Goal: Information Seeking & Learning: Learn about a topic

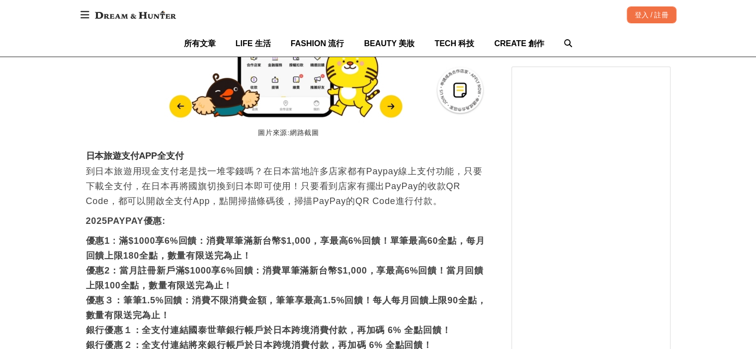
scroll to position [0, 1623]
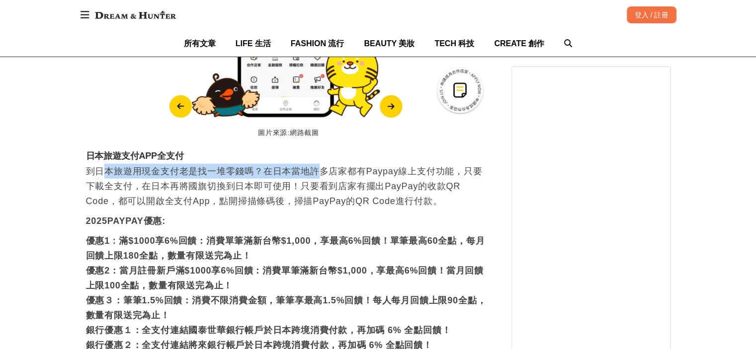
drag, startPoint x: 102, startPoint y: 169, endPoint x: 317, endPoint y: 182, distance: 215.7
click at [317, 182] on p "到日本旅遊用現金支付老是找一堆零錢嗎？在日本當地許多店家都有Paypay線上支付功能，只要下載全支付，在日本再將國旗切換到日本即可使用！只要看到店家有擺出Pa…" at bounding box center [289, 186] width 406 height 45
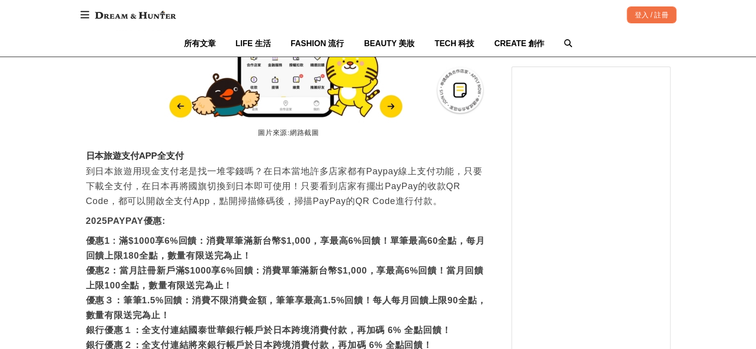
click at [348, 183] on p "到日本旅遊用現金支付老是找一堆零錢嗎？在日本當地許多店家都有Paypay線上支付功能，只要下載全支付，在日本再將國旗切換到日本即可使用！只要看到店家有擺出Pa…" at bounding box center [289, 186] width 406 height 45
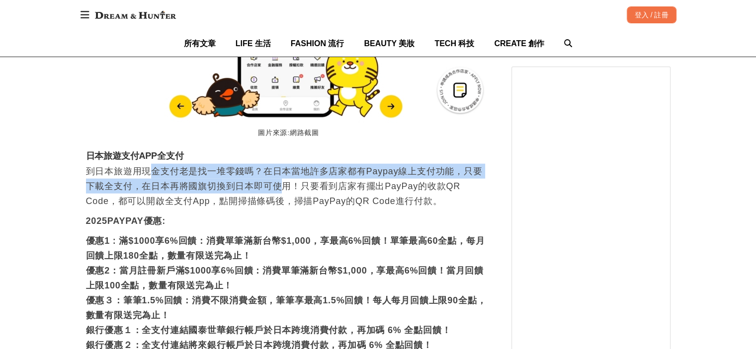
drag, startPoint x: 149, startPoint y: 182, endPoint x: 285, endPoint y: 186, distance: 135.8
click at [285, 186] on p "到日本旅遊用現金支付老是找一堆零錢嗎？在日本當地許多店家都有Paypay線上支付功能，只要下載全支付，在日本再將國旗切換到日本即可使用！只要看到店家有擺出Pa…" at bounding box center [289, 186] width 406 height 45
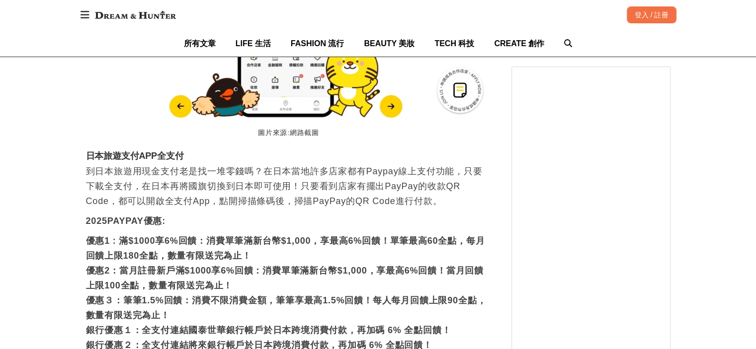
click at [320, 196] on p "到日本旅遊用現金支付老是找一堆零錢嗎？在日本當地許多店家都有Paypay線上支付功能，只要下載全支付，在日本再將國旗切換到日本即可使用！只要看到店家有擺出Pa…" at bounding box center [289, 186] width 406 height 45
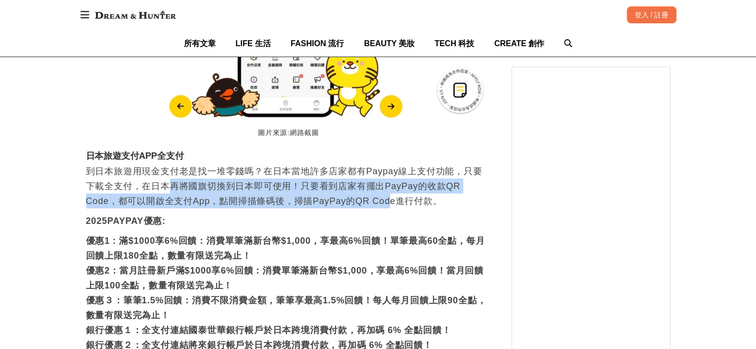
drag, startPoint x: 171, startPoint y: 193, endPoint x: 389, endPoint y: 199, distance: 218.3
click at [389, 199] on p "到日本旅遊用現金支付老是找一堆零錢嗎？在日本當地許多店家都有Paypay線上支付功能，只要下載全支付，在日本再將國旗切換到日本即可使用！只要看到店家有擺出Pa…" at bounding box center [289, 186] width 406 height 45
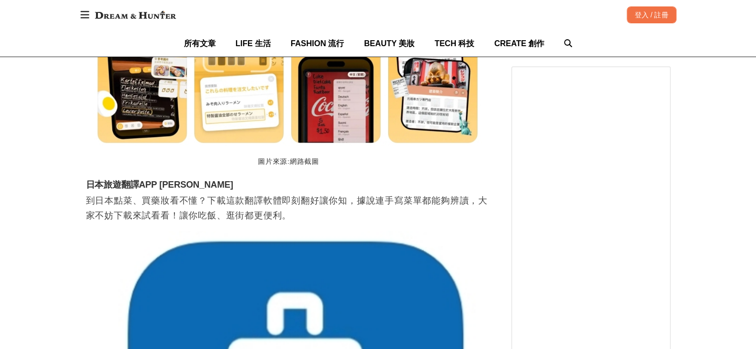
scroll to position [3231, 0]
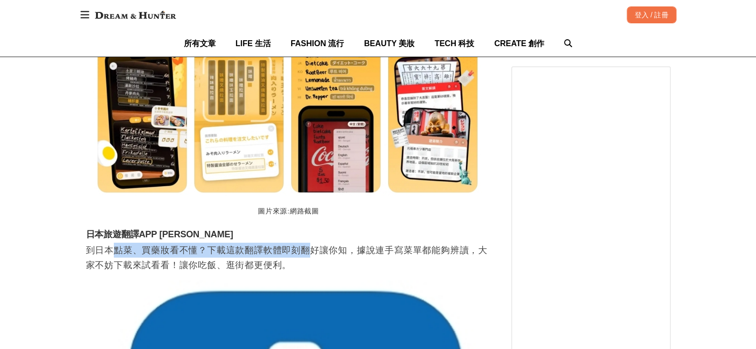
drag, startPoint x: 113, startPoint y: 239, endPoint x: 314, endPoint y: 246, distance: 200.5
click at [314, 247] on p "到日本點菜、買藥妝看不懂？下載這款翻譯軟體即刻翻好讓你知，據說連手寫菜單都能夠辨讀，大家不妨下載來試看看！讓你吃飯、逛街都更便利。" at bounding box center [289, 258] width 406 height 30
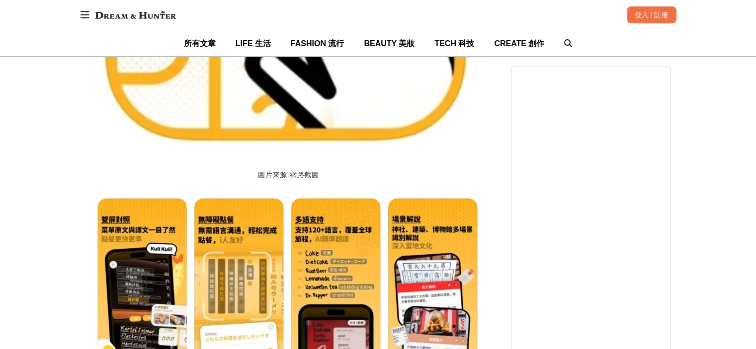
scroll to position [3381, 0]
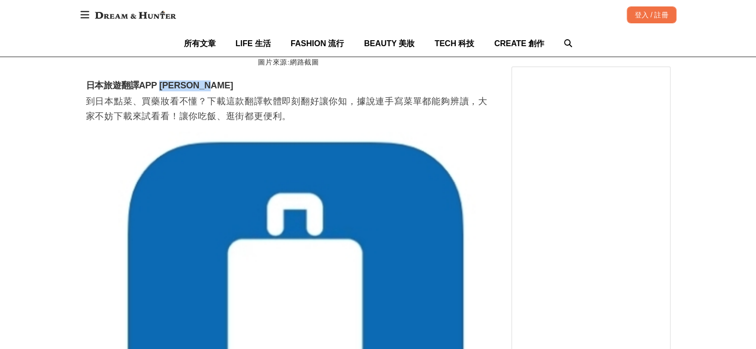
drag, startPoint x: 159, startPoint y: 73, endPoint x: 243, endPoint y: 73, distance: 83.5
click at [243, 81] on h3 "日本旅遊翻譯APP [PERSON_NAME]" at bounding box center [289, 86] width 406 height 11
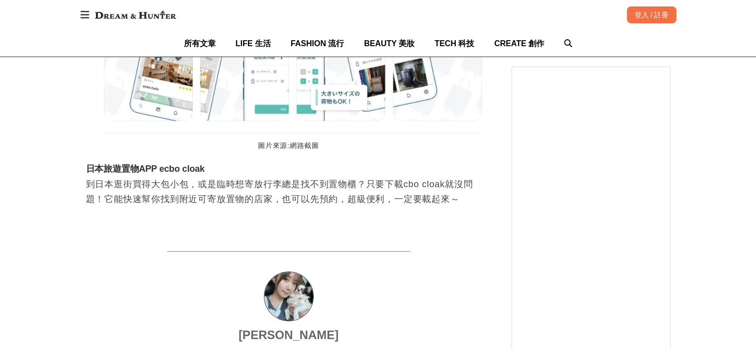
scroll to position [4275, 0]
